Goal: Communication & Community: Share content

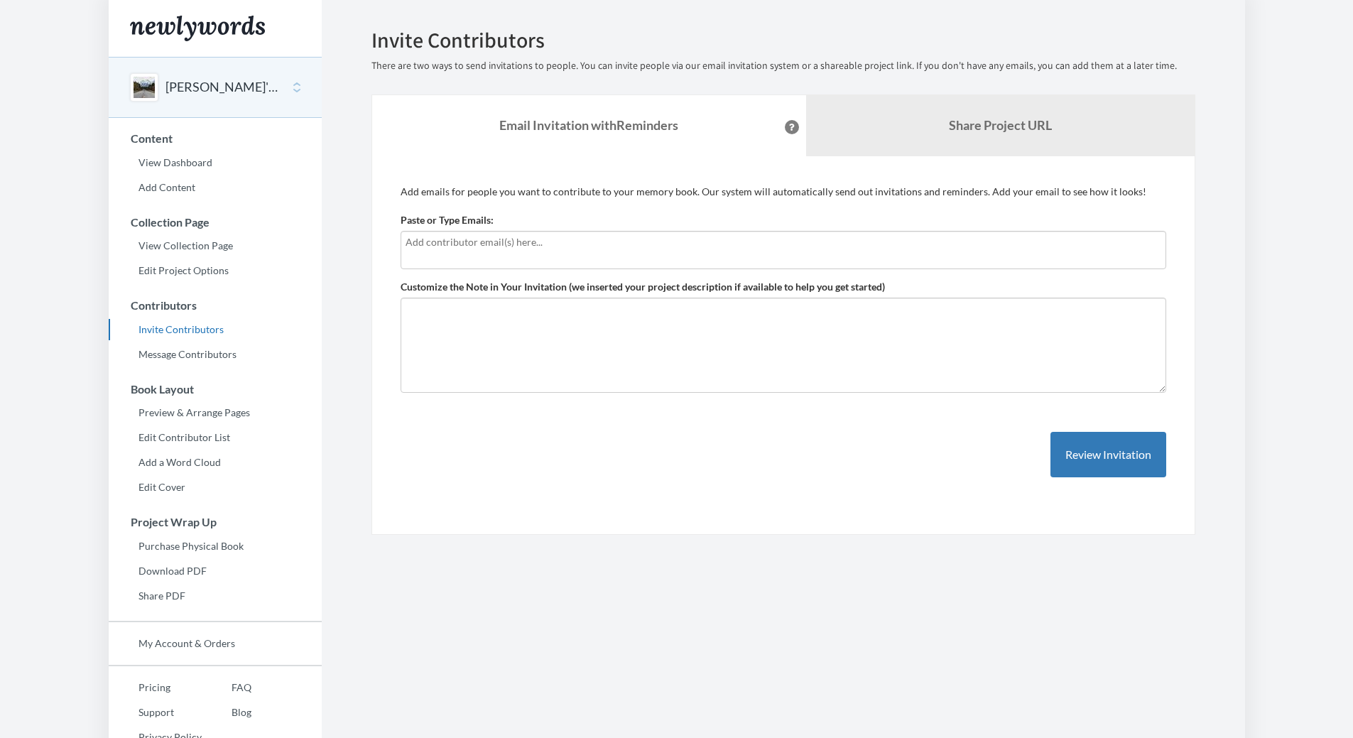
click at [578, 253] on div at bounding box center [782, 250] width 765 height 38
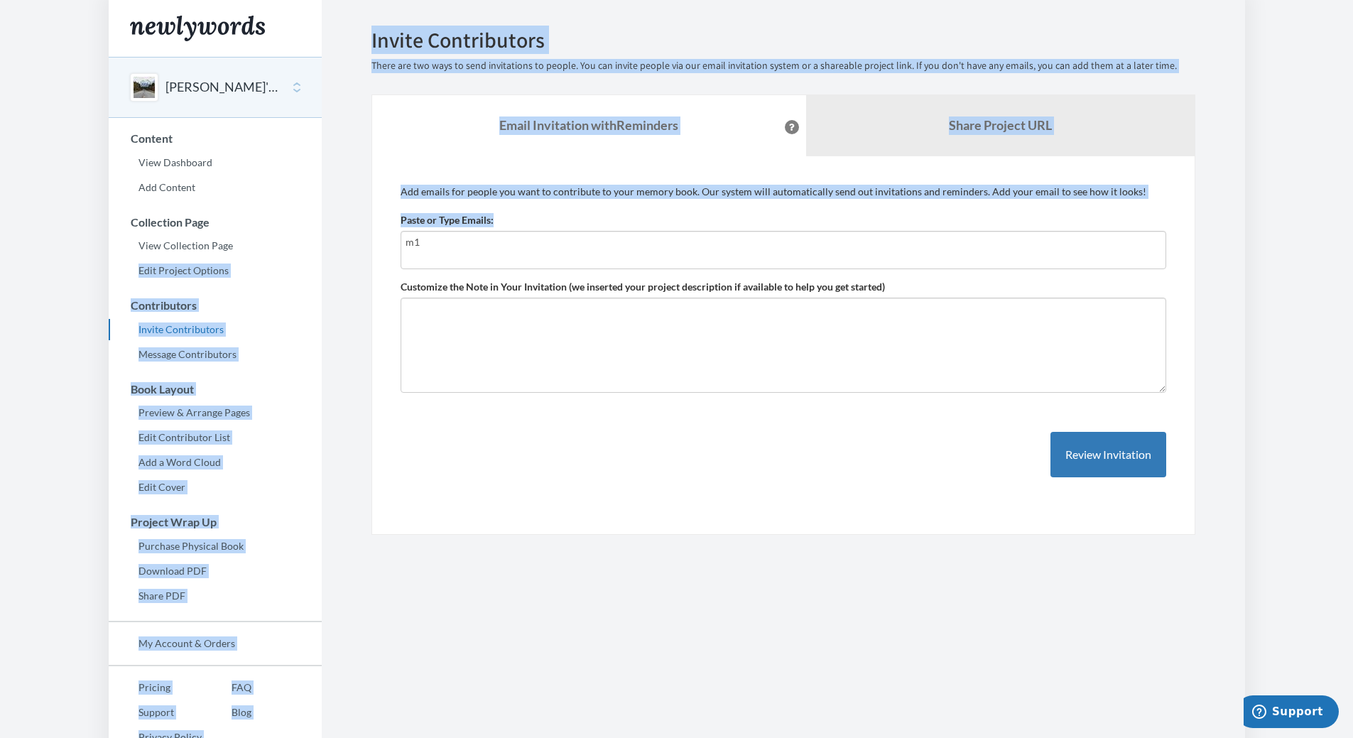
drag, startPoint x: 481, startPoint y: 233, endPoint x: 285, endPoint y: 232, distance: 196.7
click at [289, 232] on div "Main menu Nanette's Retirement Memory Book Select a project Nanette's Retiremen…" at bounding box center [677, 388] width 1136 height 777
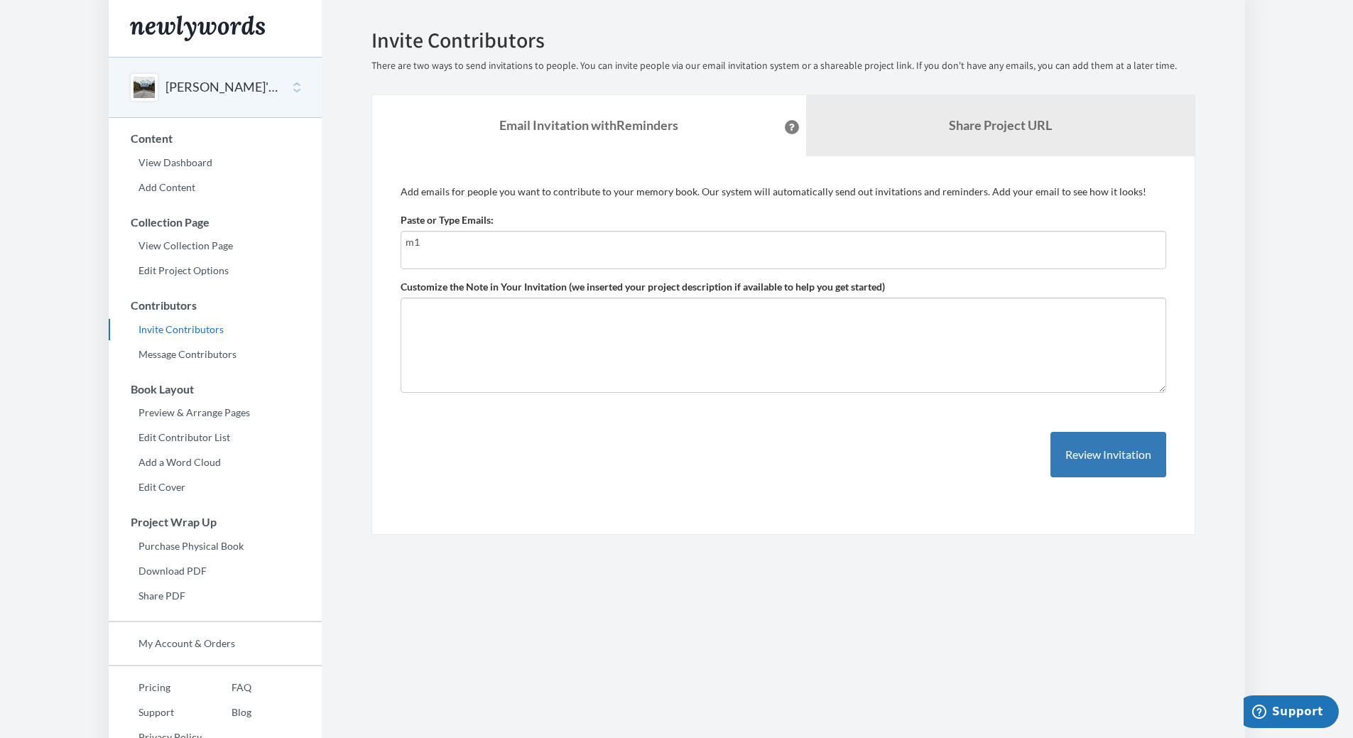
click at [463, 255] on div "m1" at bounding box center [782, 250] width 765 height 38
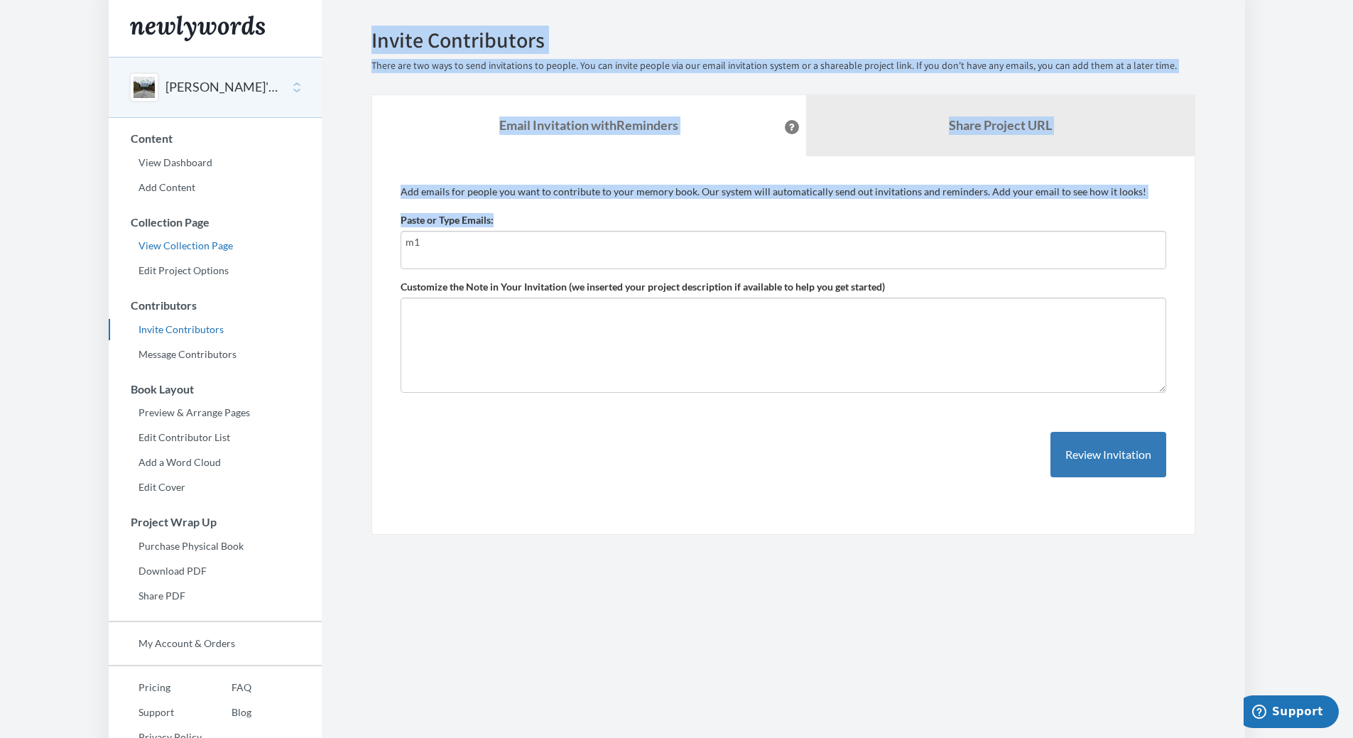
drag, startPoint x: 388, startPoint y: 251, endPoint x: 317, endPoint y: 253, distance: 70.3
click at [334, 251] on section "Emails have been sent! Invite Contributors There are two ways to send invitatio…" at bounding box center [783, 388] width 923 height 777
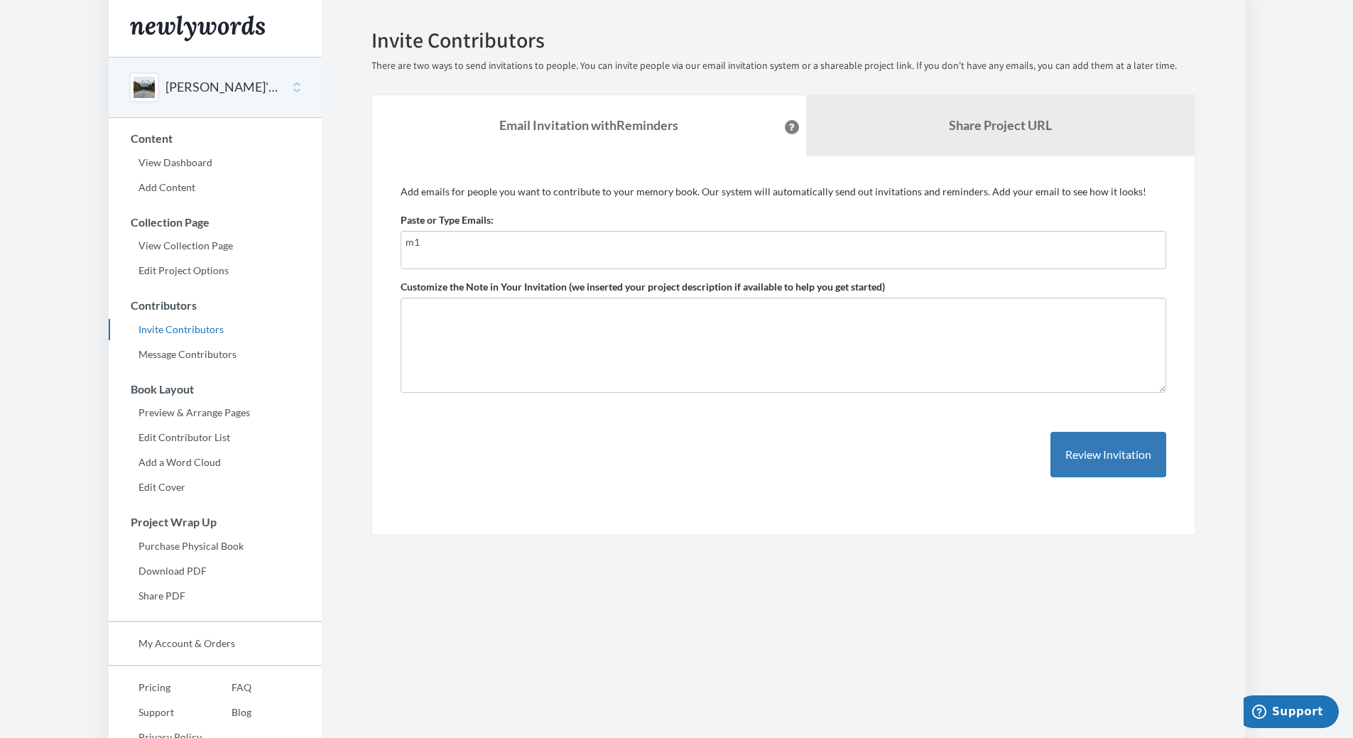
click at [459, 251] on div "m1" at bounding box center [782, 250] width 765 height 38
type input "m"
paste input "text"
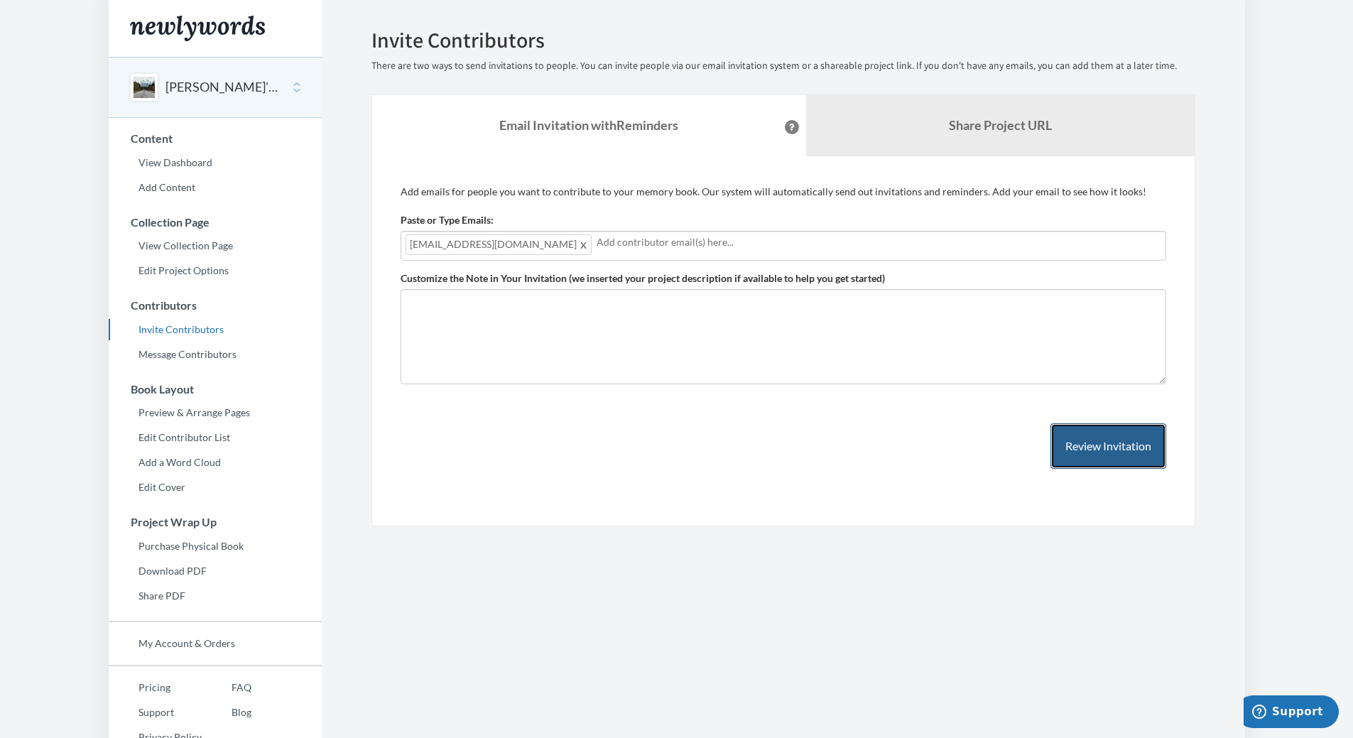
click at [1101, 457] on button "Review Invitation" at bounding box center [1108, 446] width 116 height 46
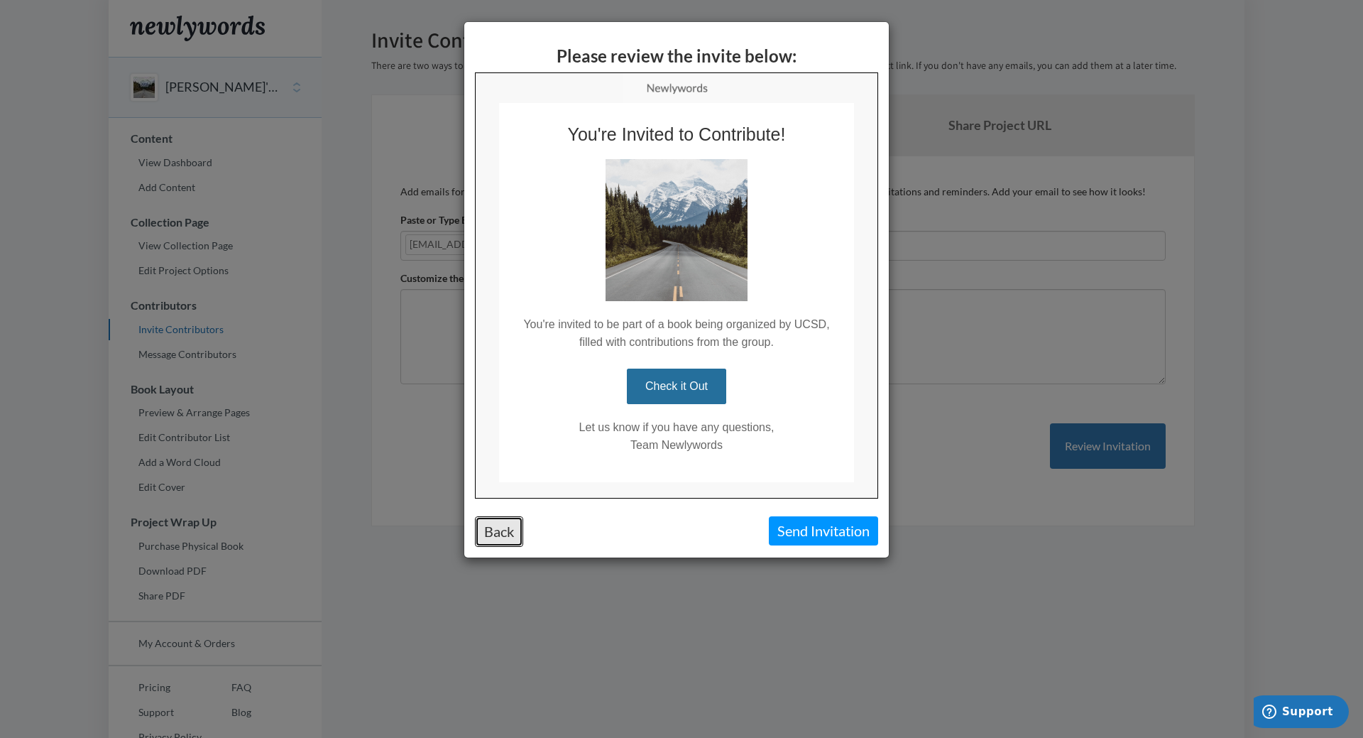
click at [523, 532] on button "Back" at bounding box center [499, 531] width 48 height 31
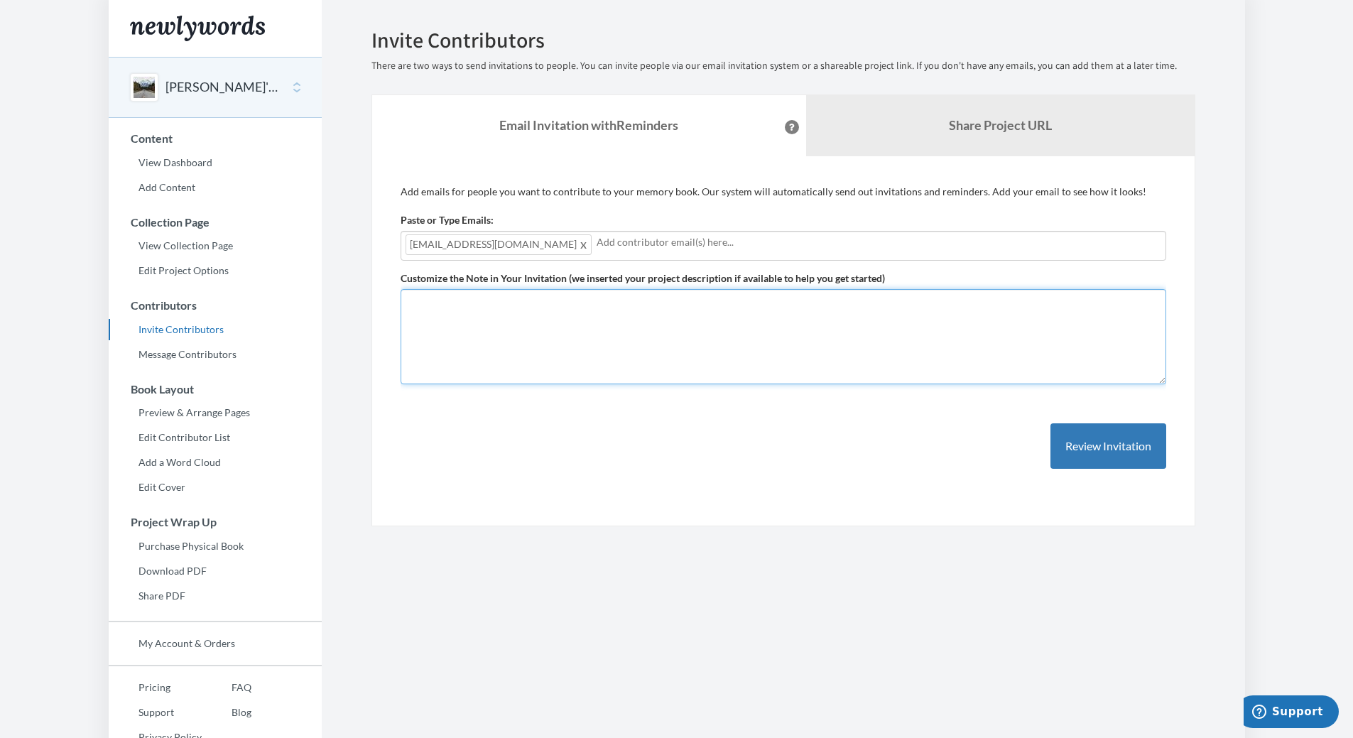
click at [547, 351] on textarea "Customize the Note in Your Invitation (we inserted your project description if …" at bounding box center [782, 336] width 765 height 95
type textarea "Y"
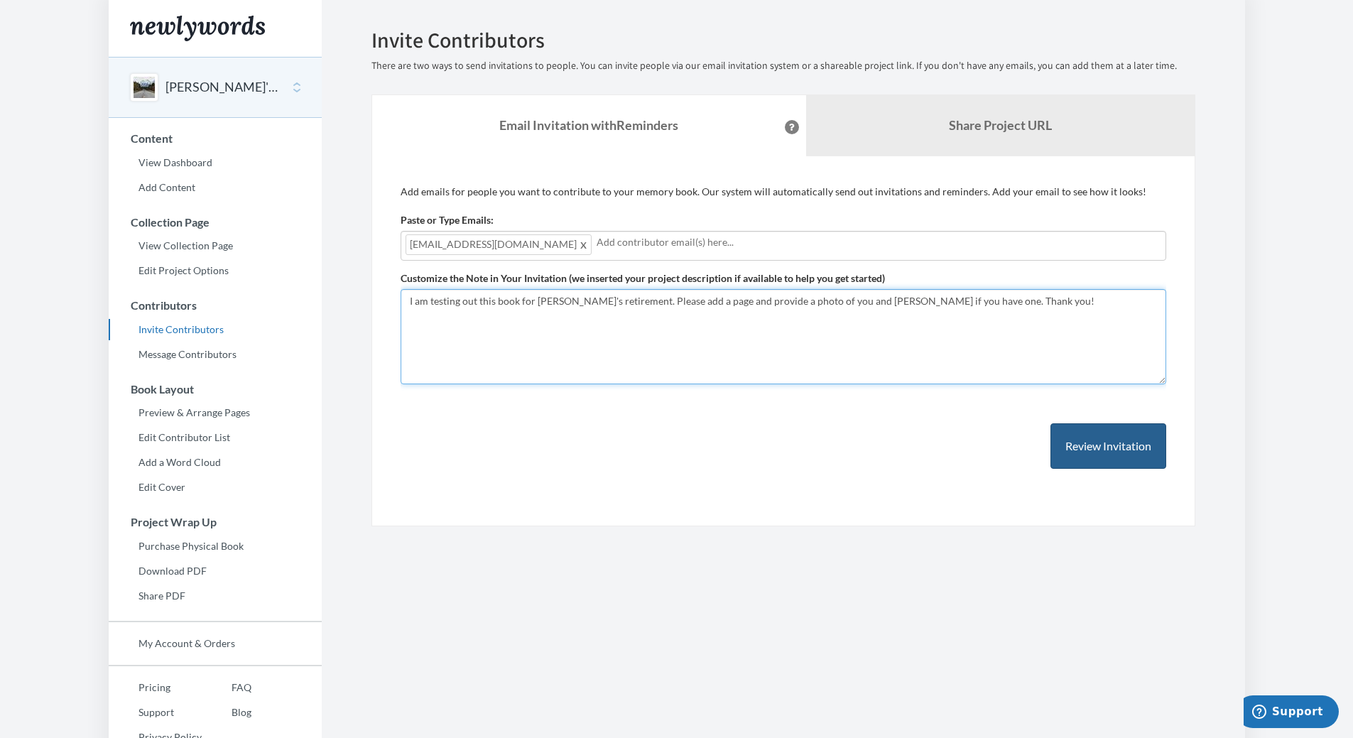
type textarea "I am testing out this book for [PERSON_NAME]'s retirement. Please add a page an…"
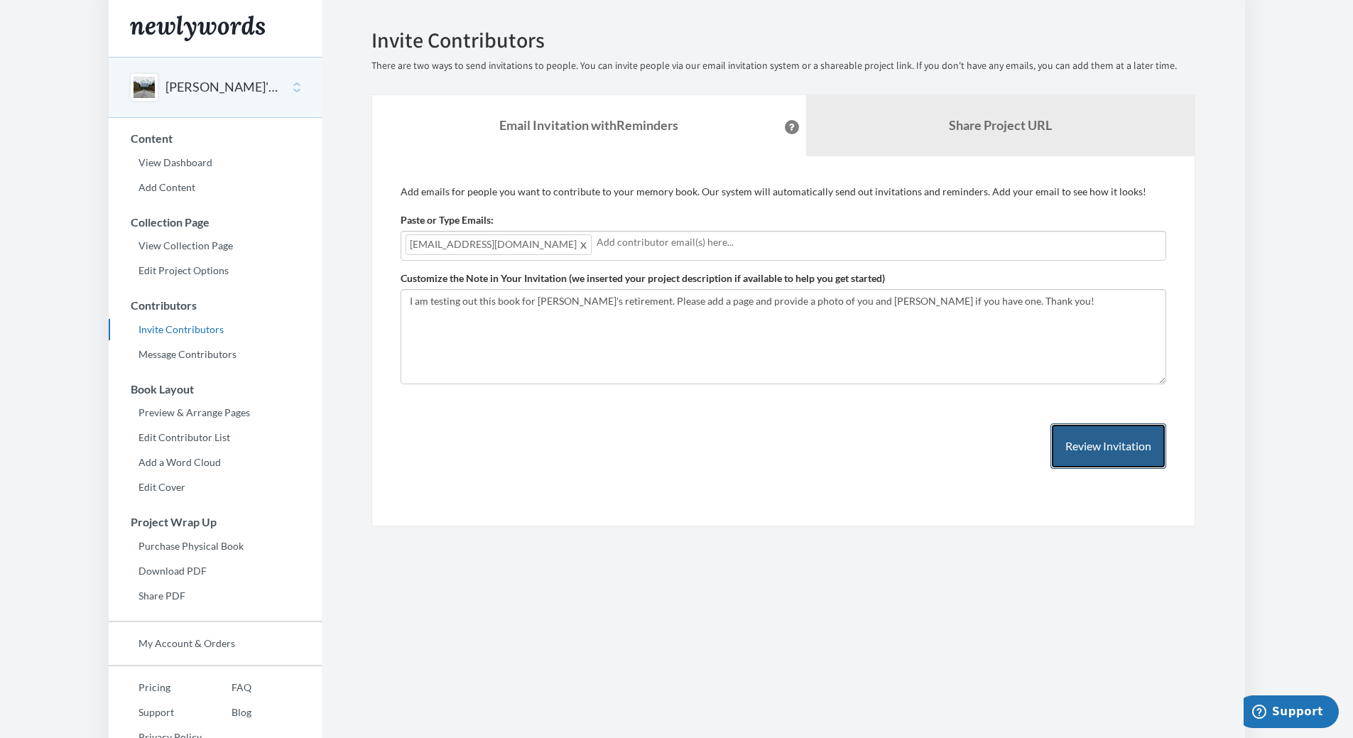
click at [1099, 447] on button "Review Invitation" at bounding box center [1108, 446] width 116 height 46
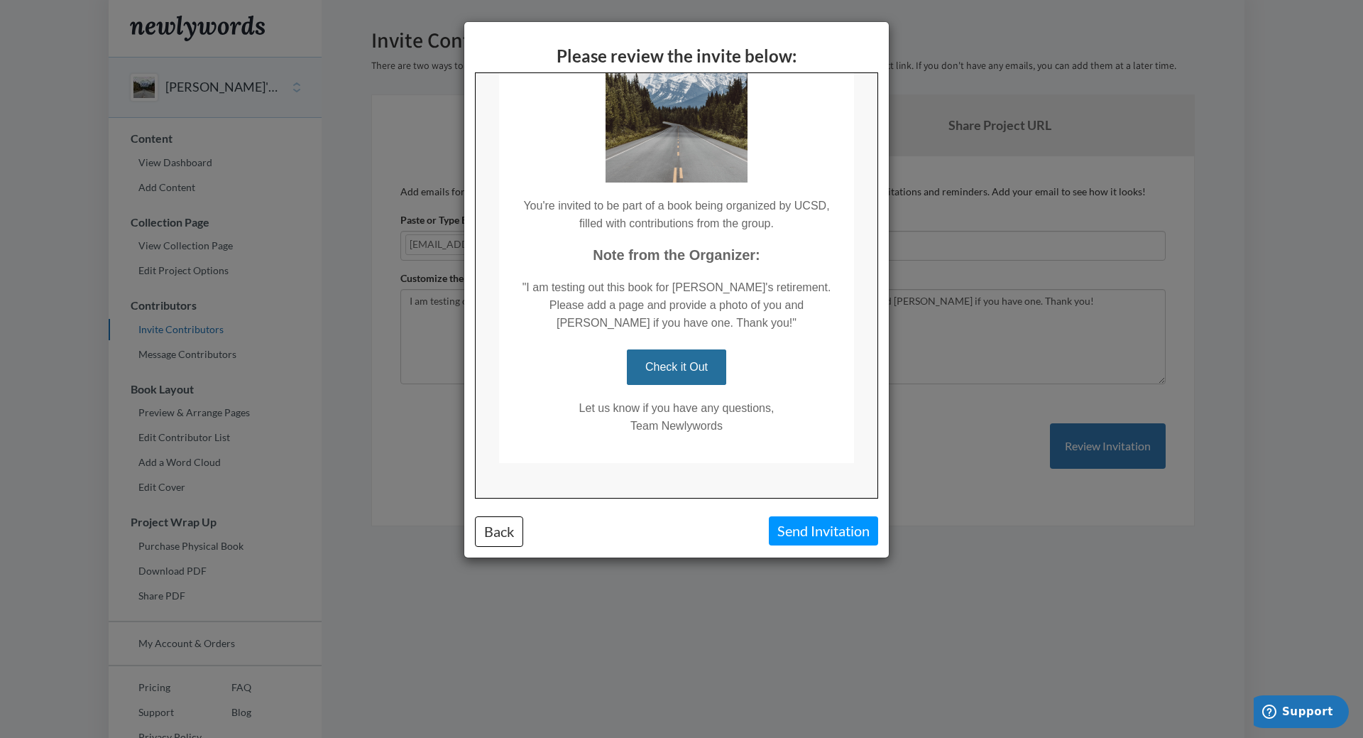
scroll to position [133, 0]
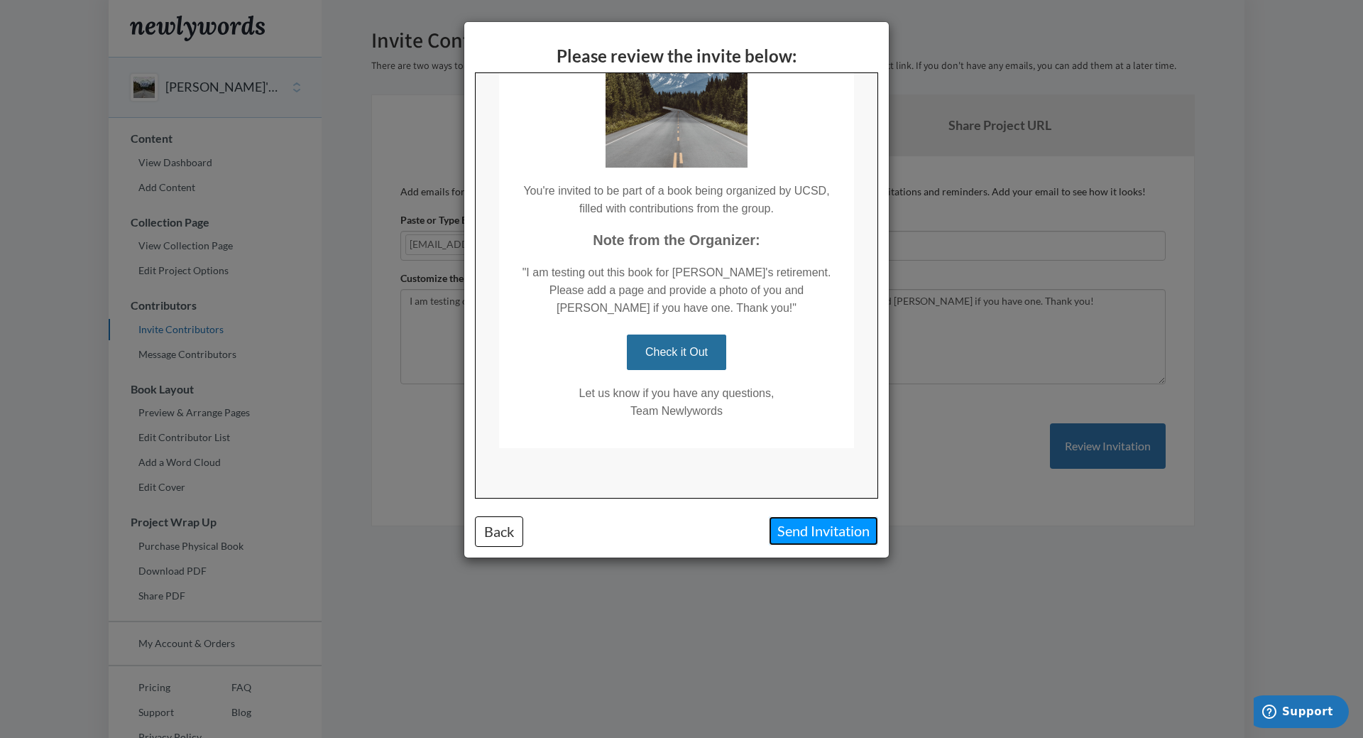
click at [812, 523] on button "Send Invitation" at bounding box center [823, 530] width 109 height 29
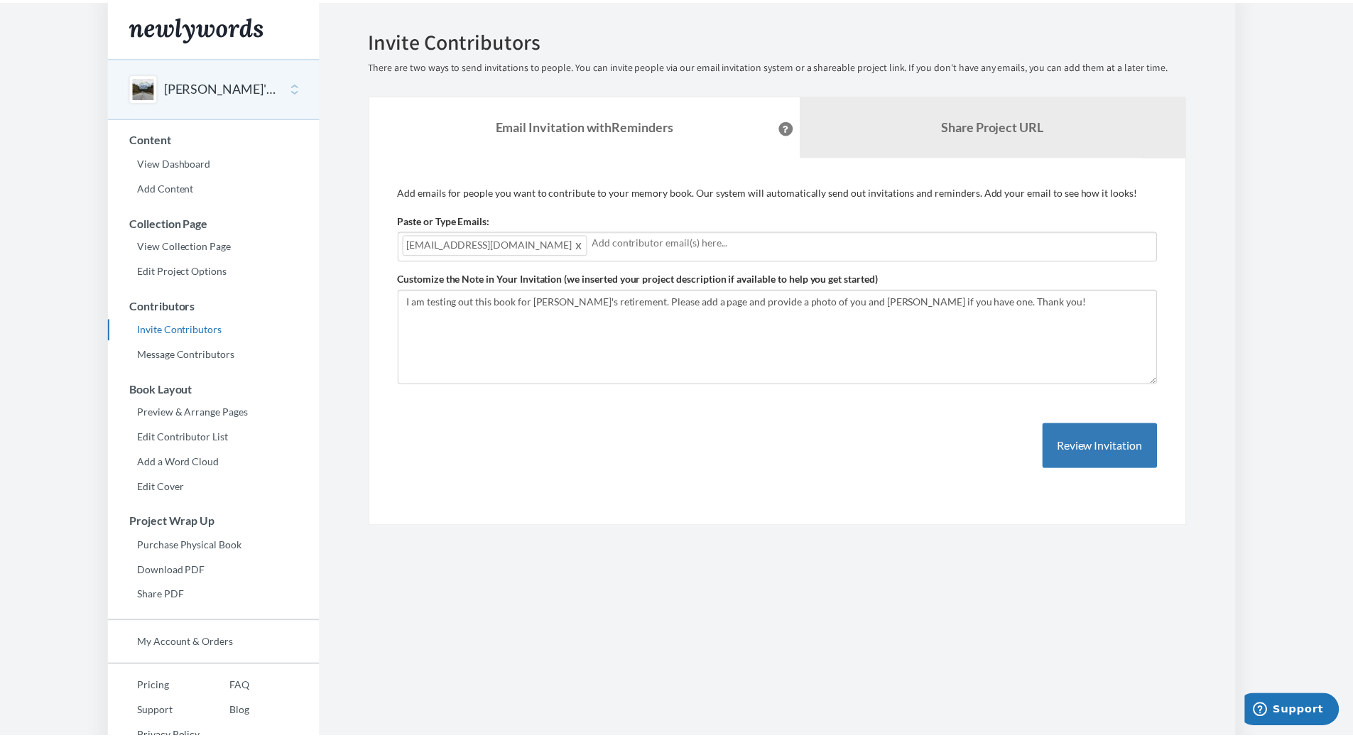
scroll to position [0, 0]
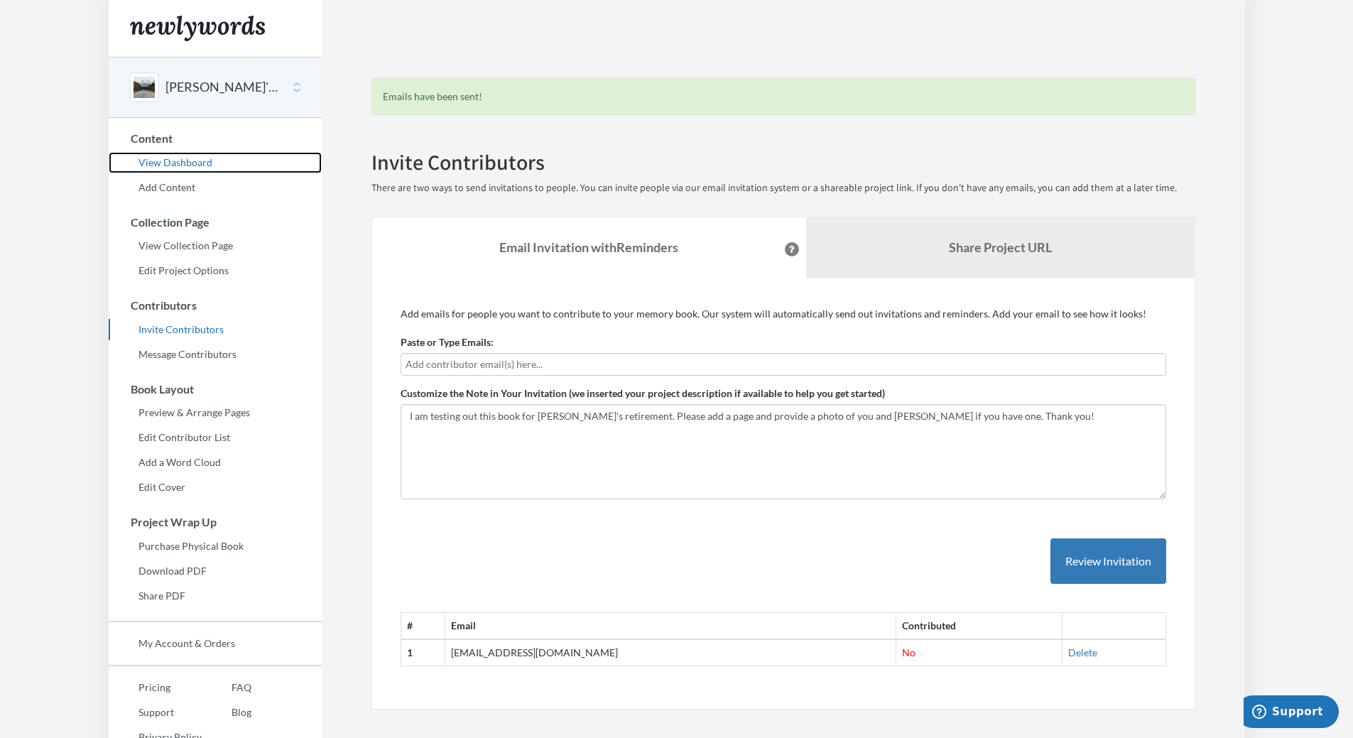
click at [207, 169] on link "View Dashboard" at bounding box center [215, 162] width 213 height 21
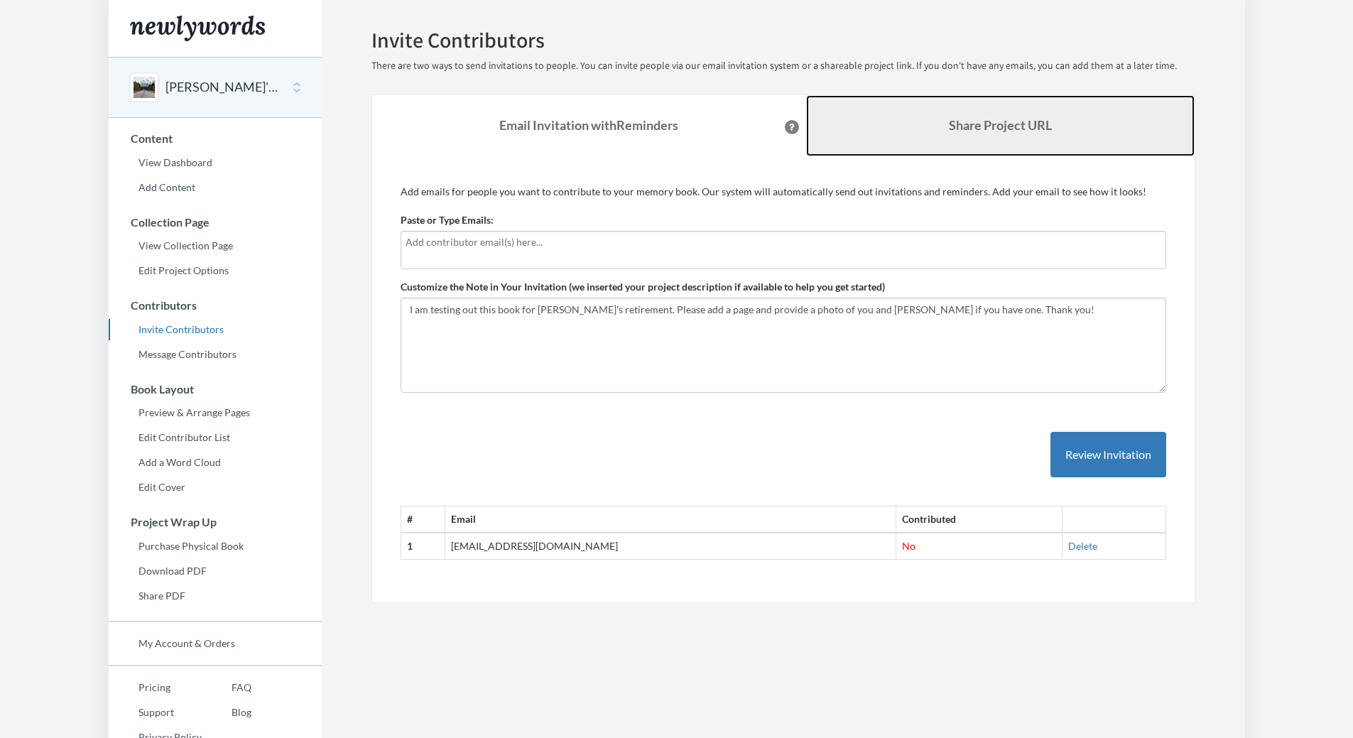
click at [987, 146] on link "Share Project URL" at bounding box center [1000, 125] width 388 height 61
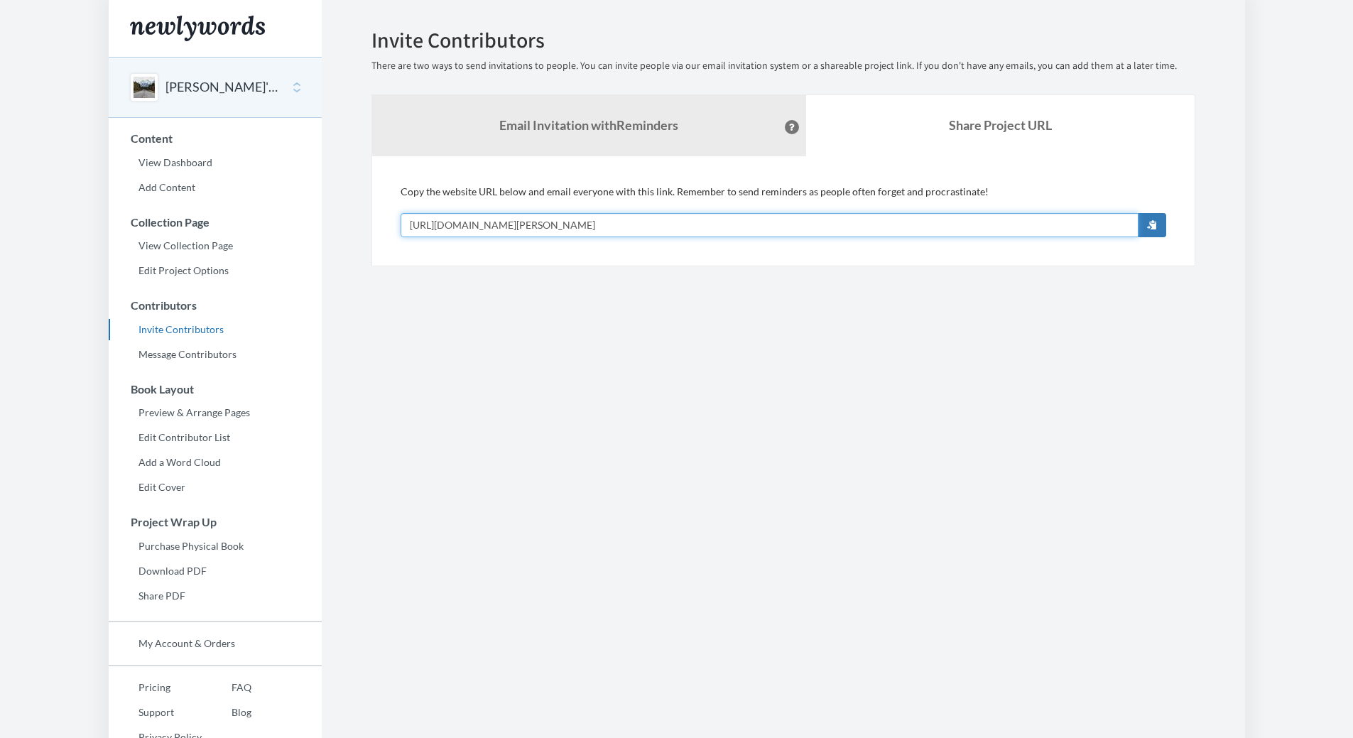
click at [712, 221] on input "[URL][DOMAIN_NAME][PERSON_NAME]" at bounding box center [769, 225] width 738 height 24
click at [743, 229] on input "[URL][DOMAIN_NAME][PERSON_NAME]" at bounding box center [769, 225] width 738 height 24
drag, startPoint x: 713, startPoint y: 229, endPoint x: 694, endPoint y: 230, distance: 18.5
click at [694, 230] on input "[URL][DOMAIN_NAME][PERSON_NAME]" at bounding box center [769, 225] width 738 height 24
click at [1145, 224] on button "button" at bounding box center [1152, 225] width 28 height 24
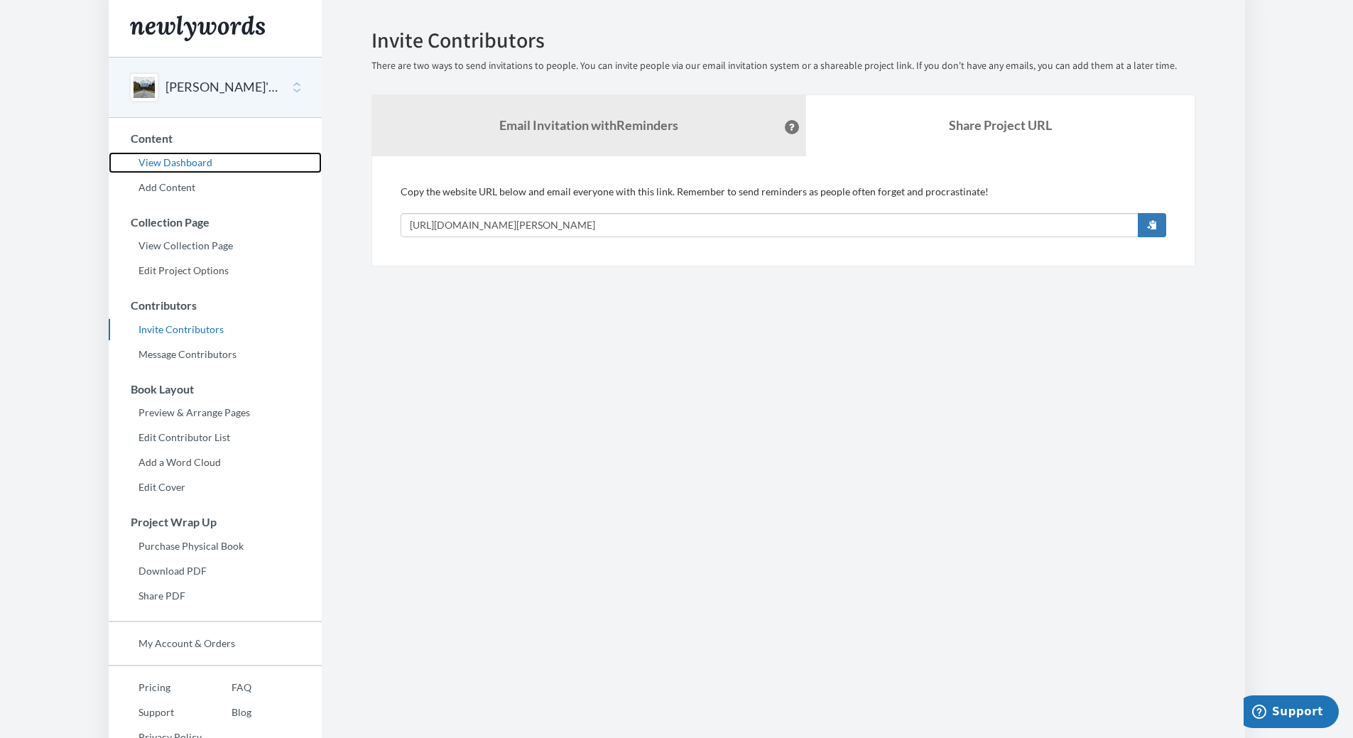
click at [200, 158] on link "View Dashboard" at bounding box center [215, 162] width 213 height 21
